Goal: Task Accomplishment & Management: Manage account settings

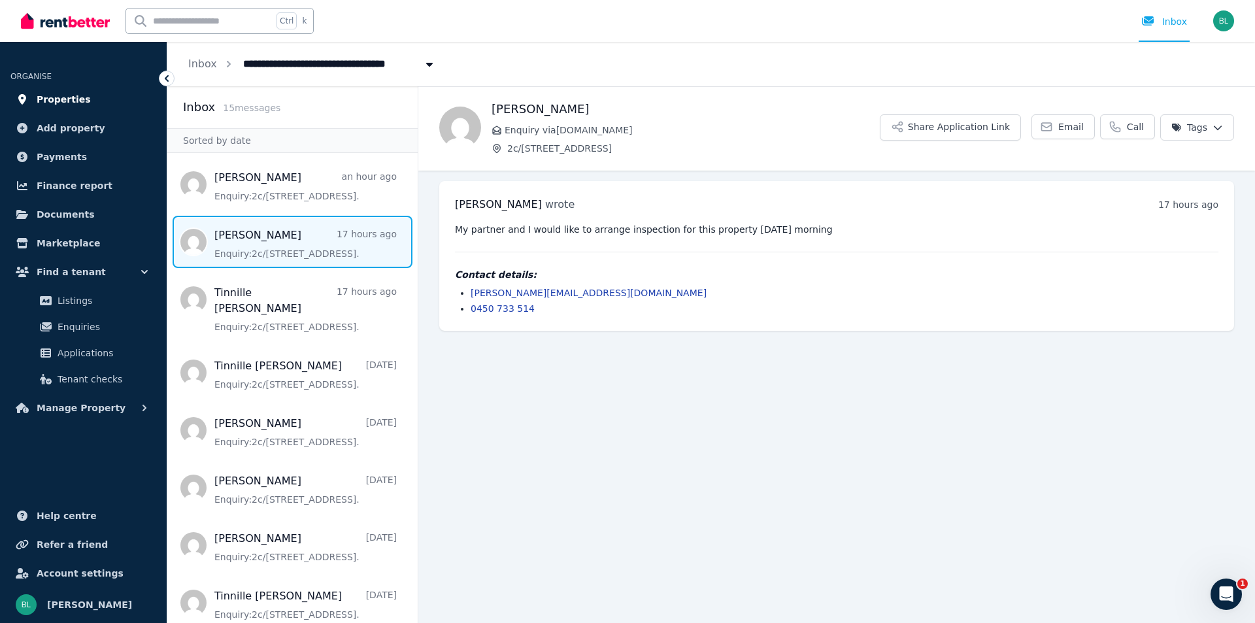
click at [52, 99] on span "Properties" at bounding box center [64, 100] width 54 height 16
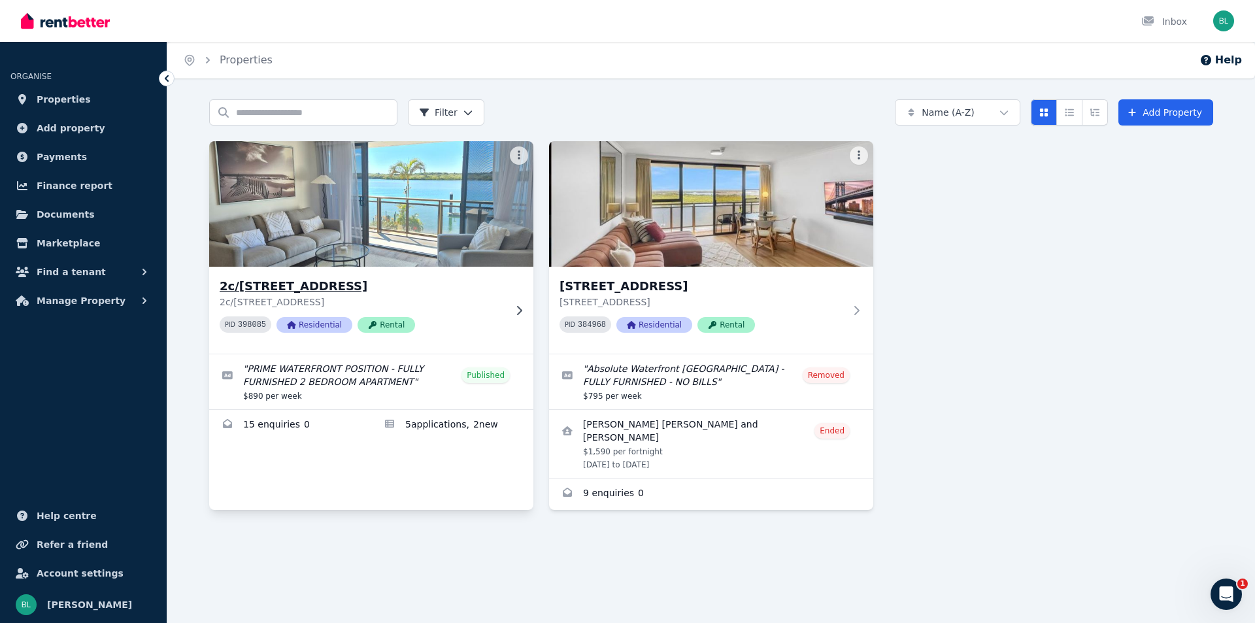
click at [372, 284] on h3 "2c/[STREET_ADDRESS]" at bounding box center [362, 286] width 285 height 18
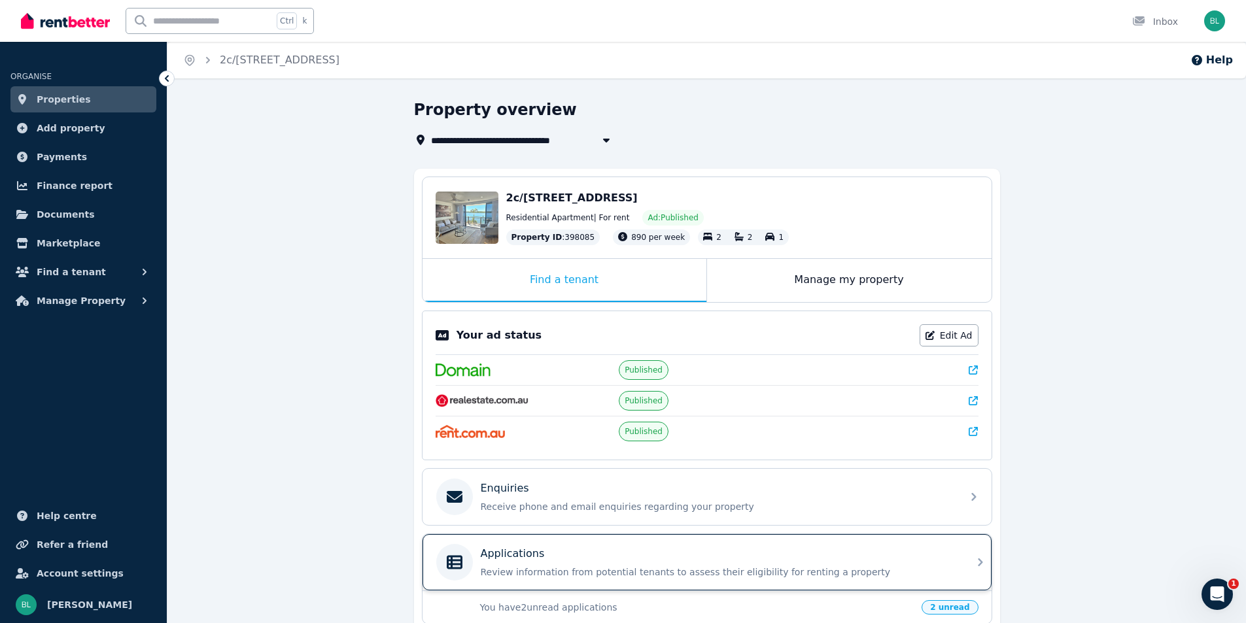
click at [538, 556] on p "Applications" at bounding box center [513, 554] width 64 height 16
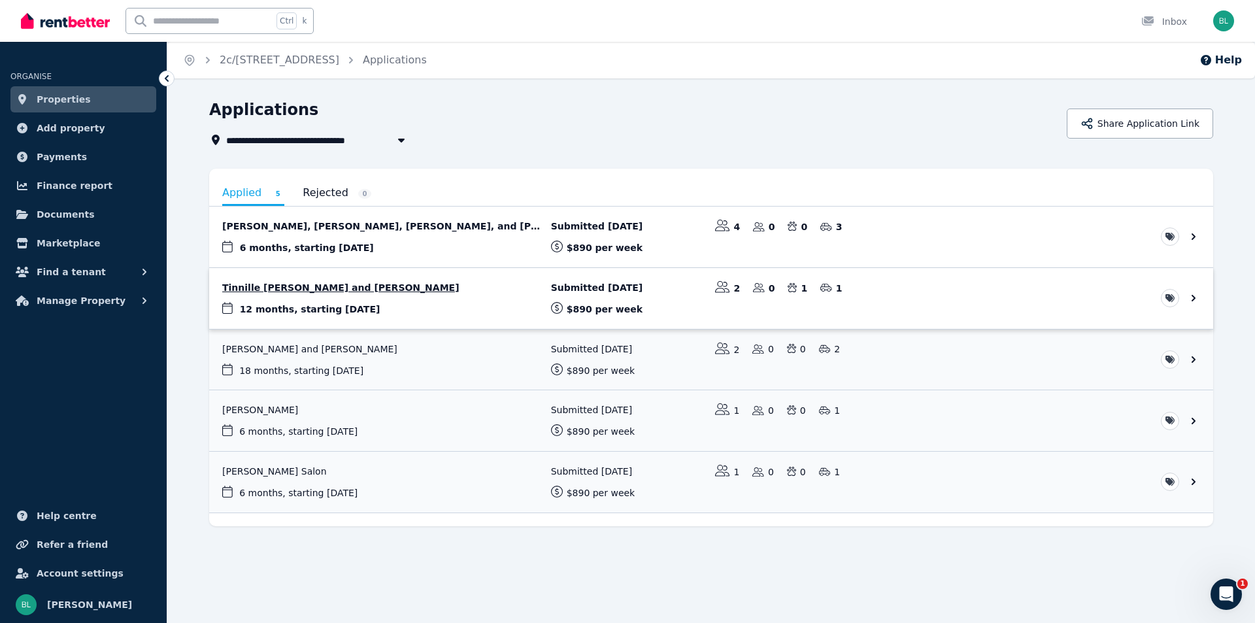
click at [451, 297] on link "View application: Tinnille Jane Whiley and Waylyn Chase" at bounding box center [711, 298] width 1004 height 61
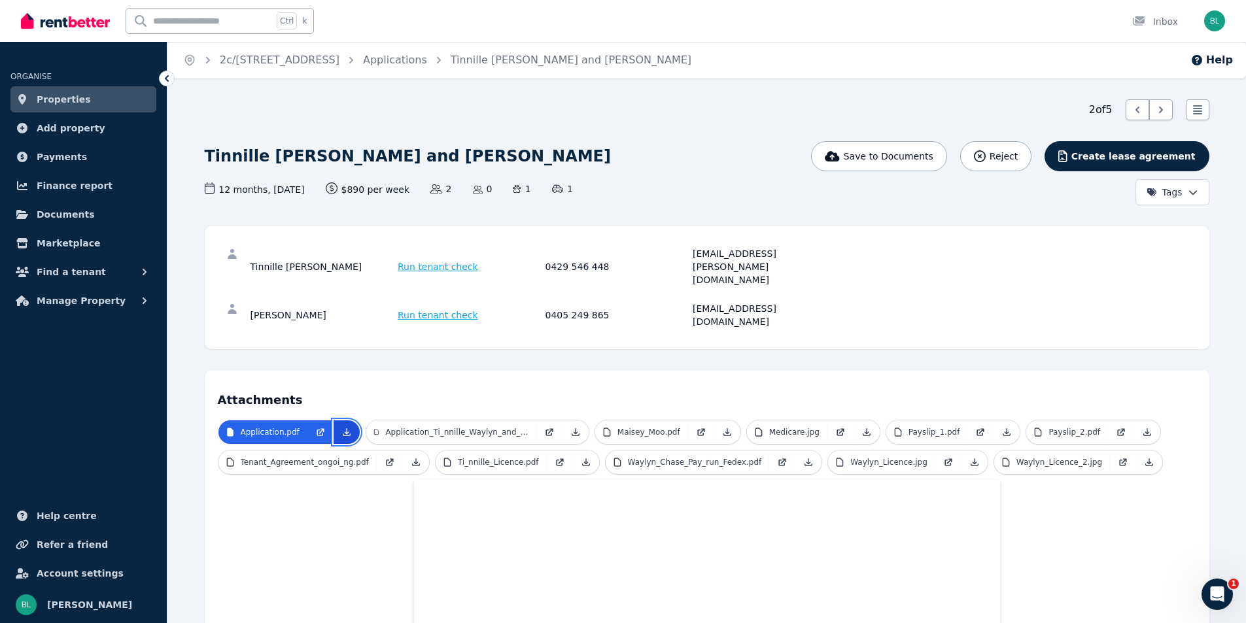
click at [343, 429] on icon at bounding box center [346, 432] width 7 height 7
click at [64, 101] on span "Properties" at bounding box center [64, 100] width 54 height 16
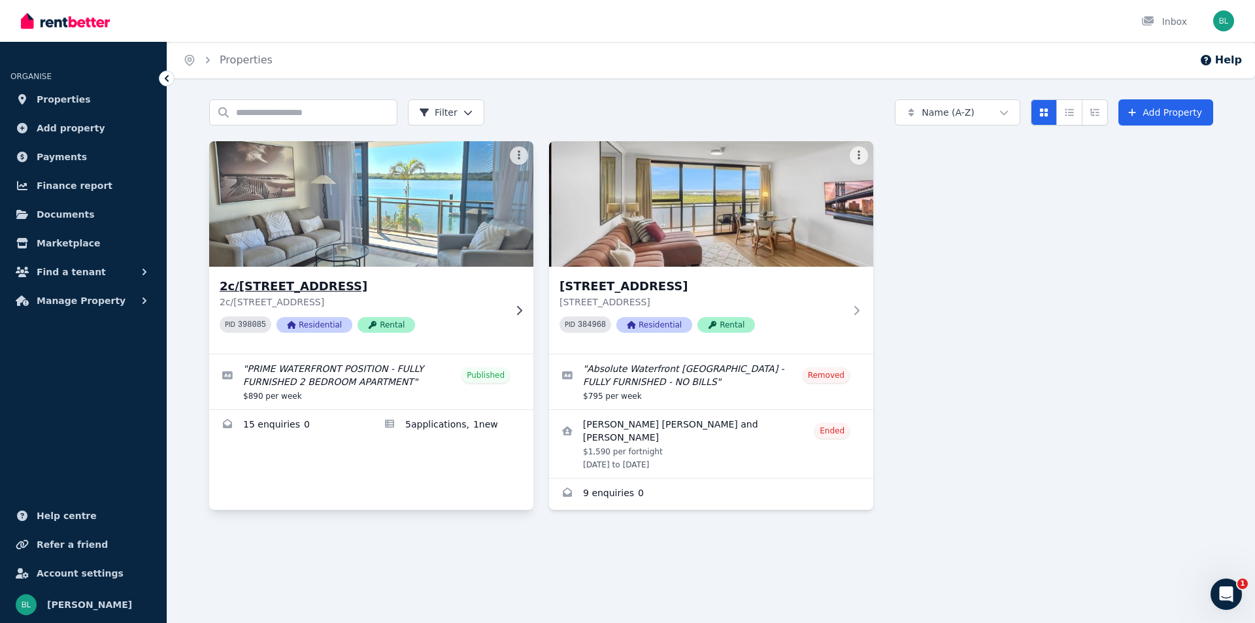
click at [343, 284] on h3 "2c/[STREET_ADDRESS]" at bounding box center [362, 286] width 285 height 18
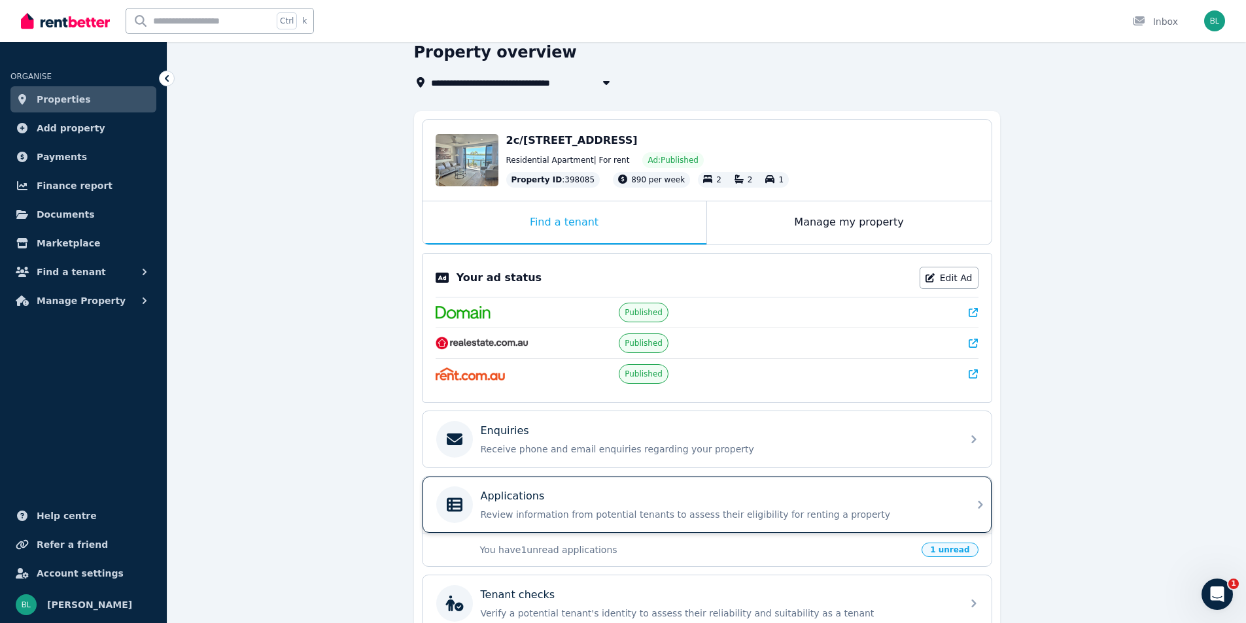
scroll to position [190, 0]
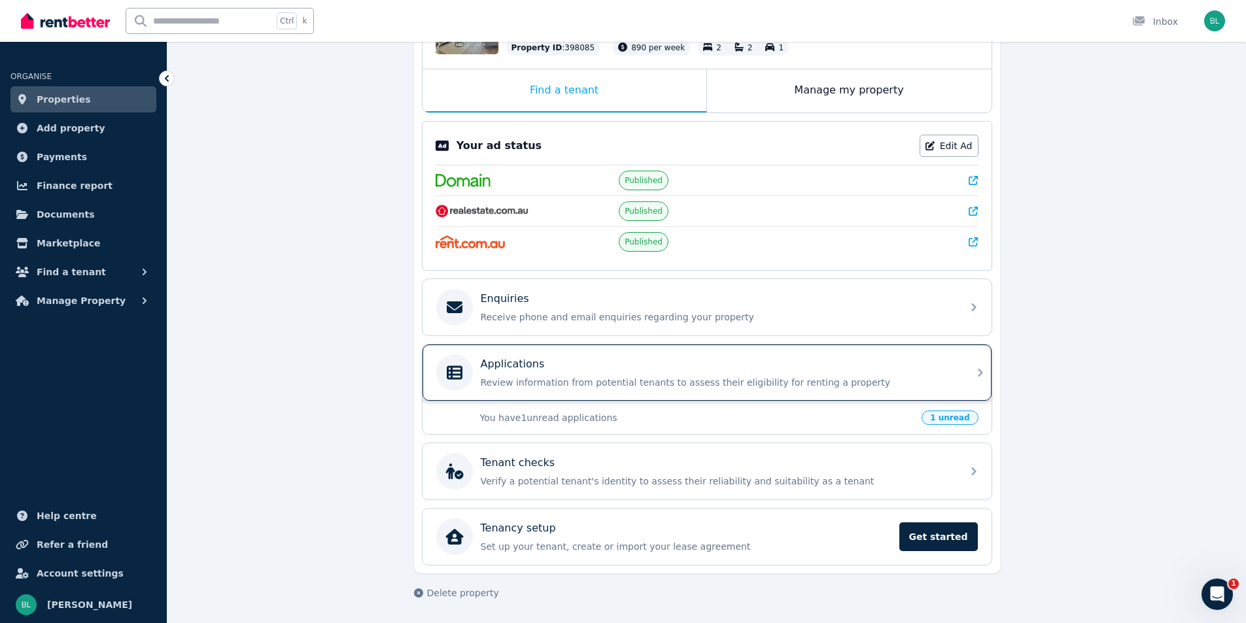
click at [567, 384] on p "Review information from potential tenants to assess their eligibility for renti…" at bounding box center [717, 382] width 473 height 13
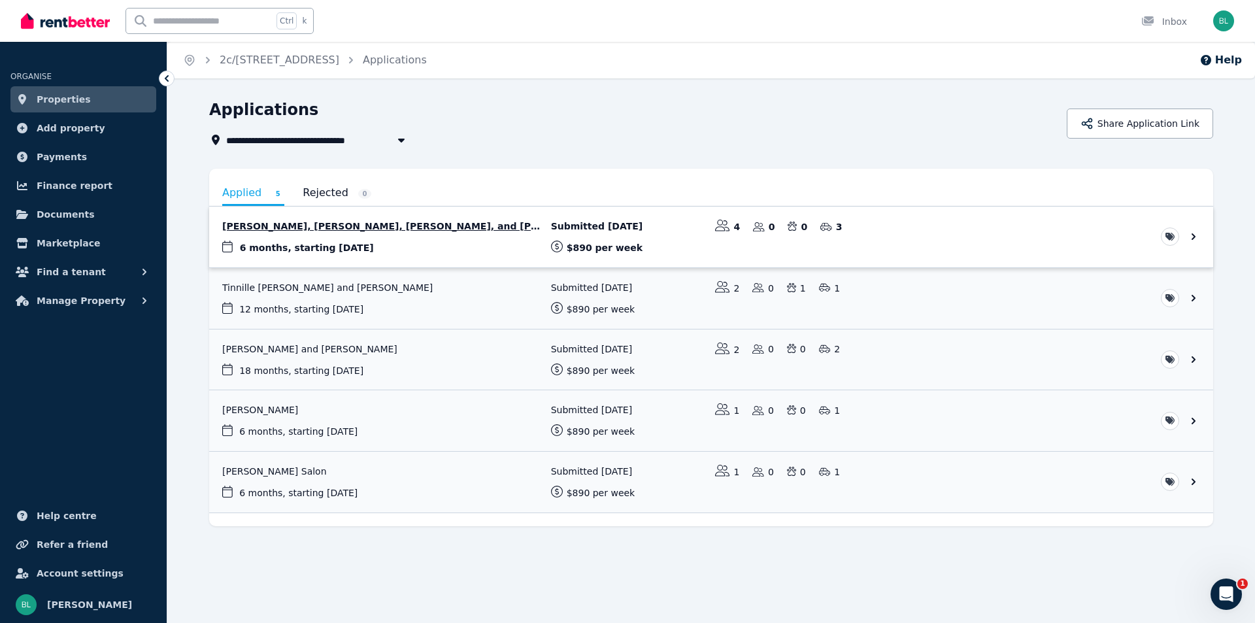
click at [364, 228] on link "View application: Jamie Thomson, Penny Bell, Daniel Baddeley, and Nicola Tait" at bounding box center [711, 237] width 1004 height 61
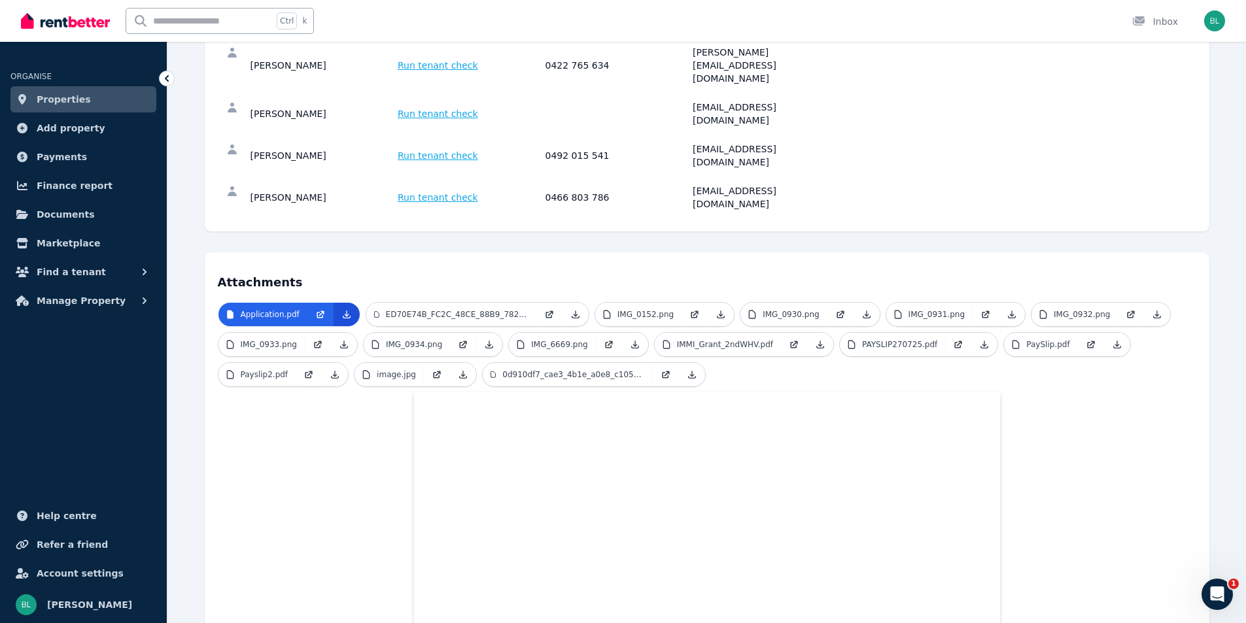
scroll to position [180, 0]
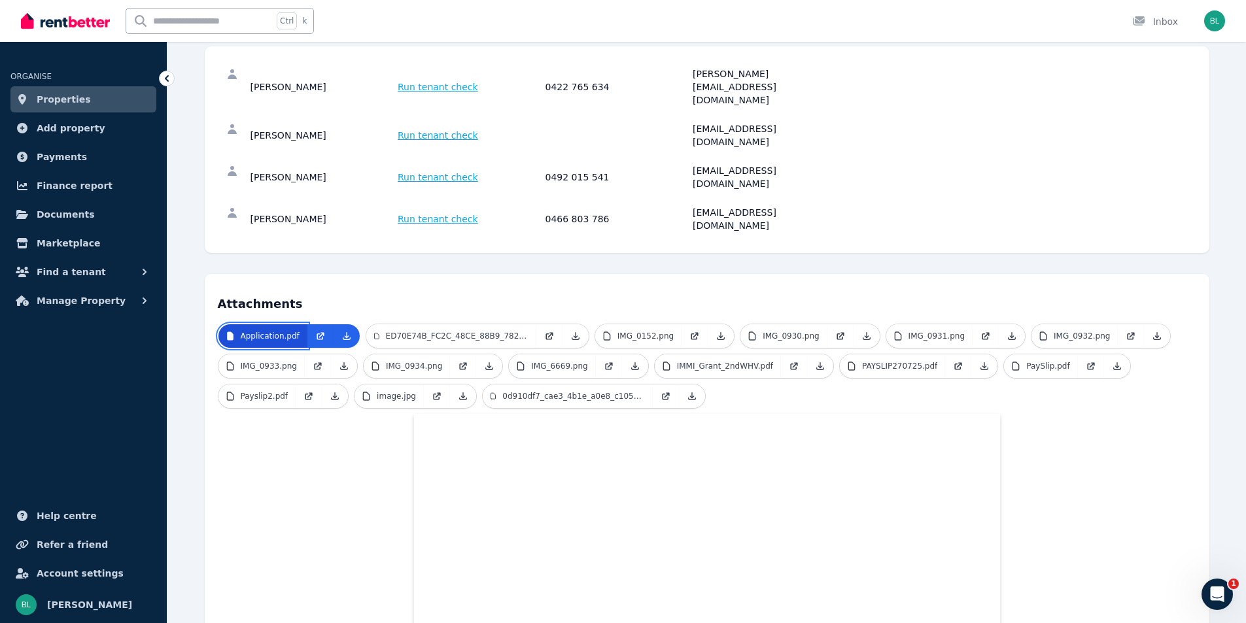
click at [290, 331] on p "Application.pdf" at bounding box center [270, 336] width 59 height 10
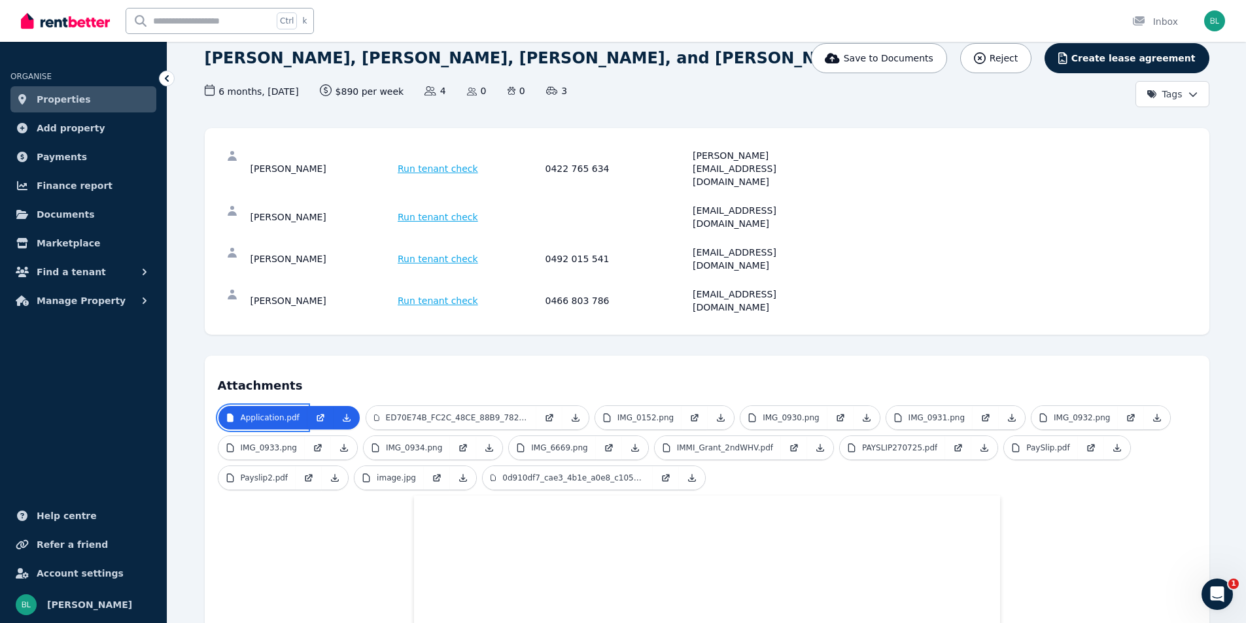
scroll to position [0, 0]
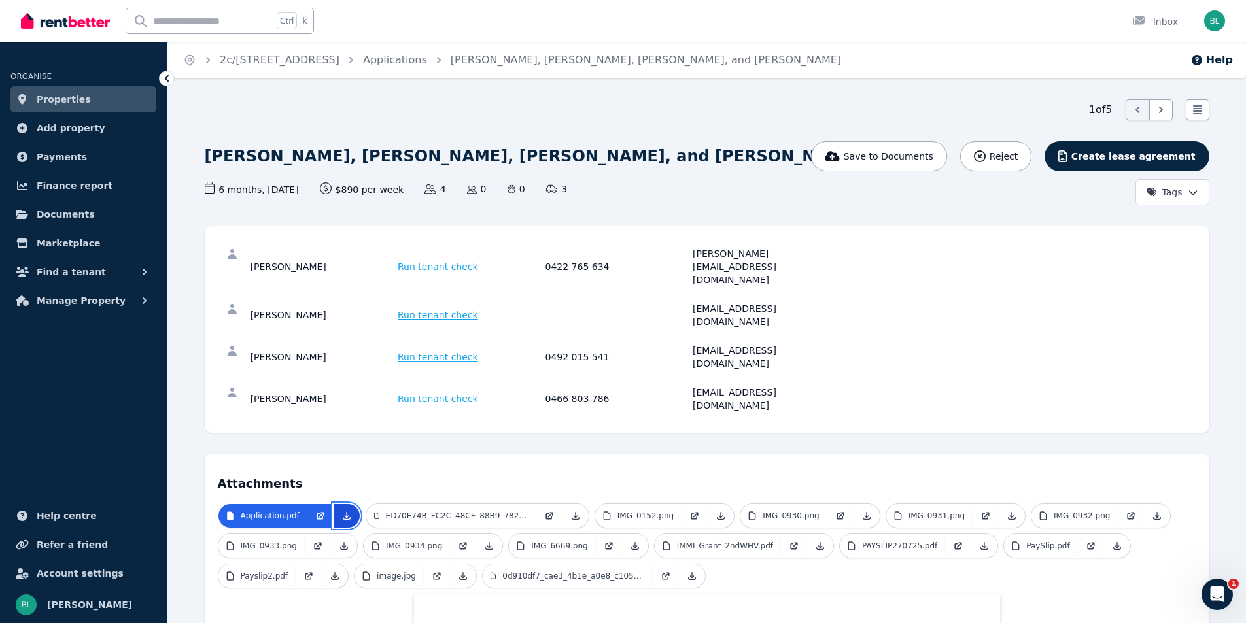
click at [347, 511] on icon at bounding box center [346, 516] width 10 height 10
